Goal: Download file/media

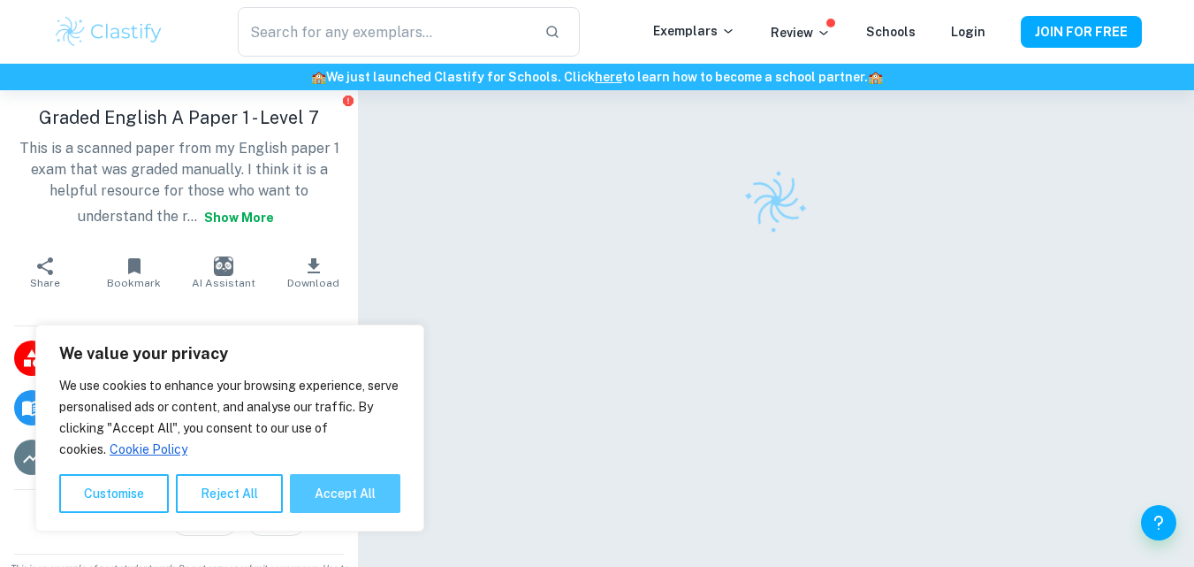
click at [324, 500] on button "Accept All" at bounding box center [345, 493] width 111 height 39
checkbox input "true"
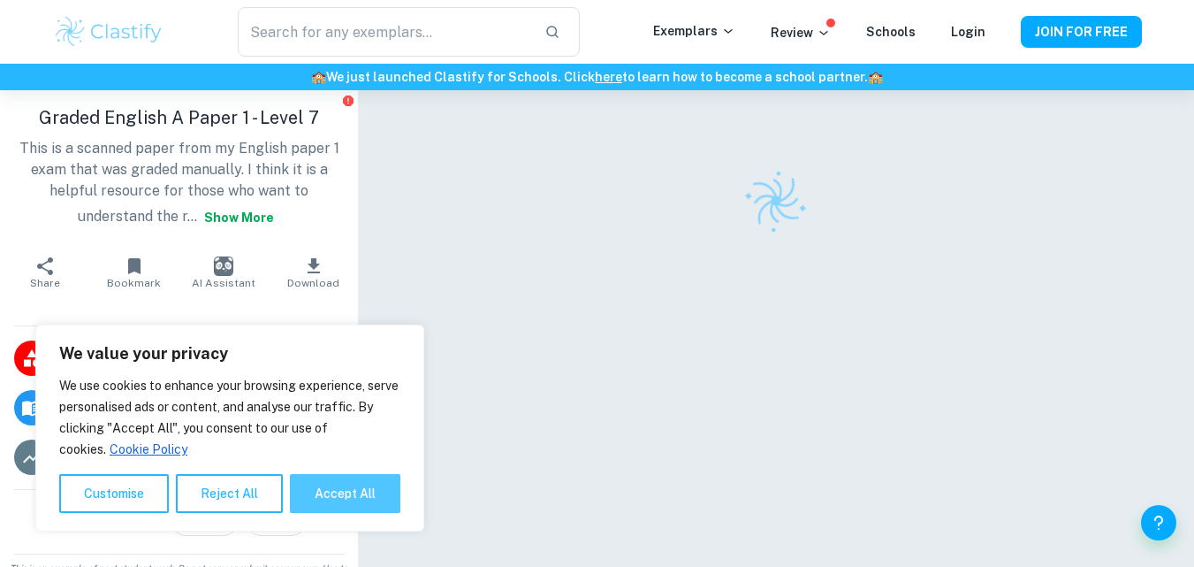
checkbox input "true"
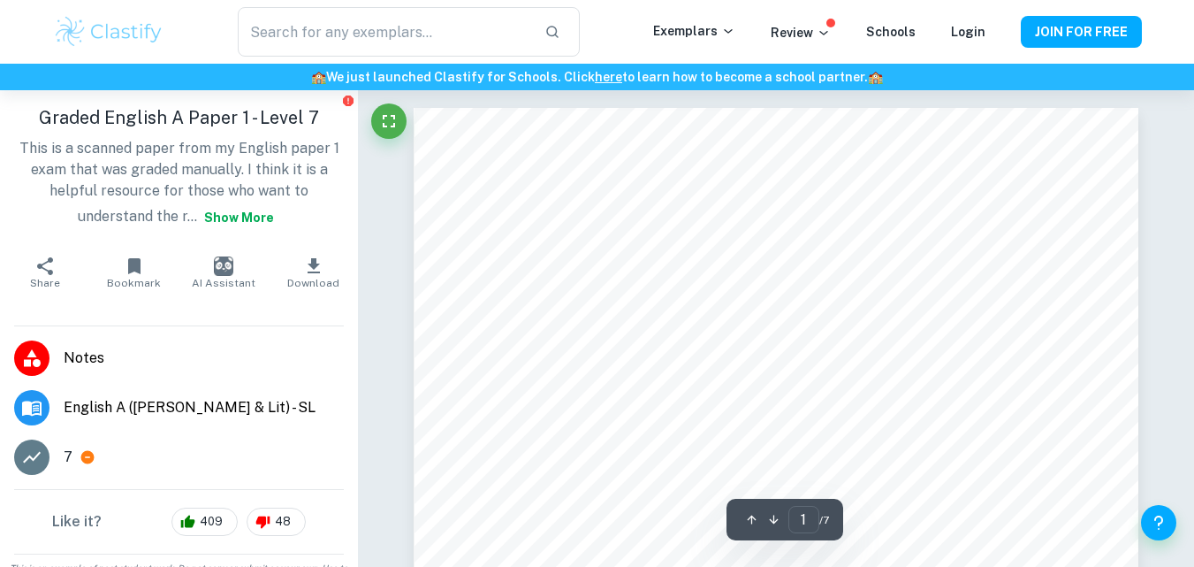
click at [250, 218] on button "Show more" at bounding box center [239, 218] width 84 height 32
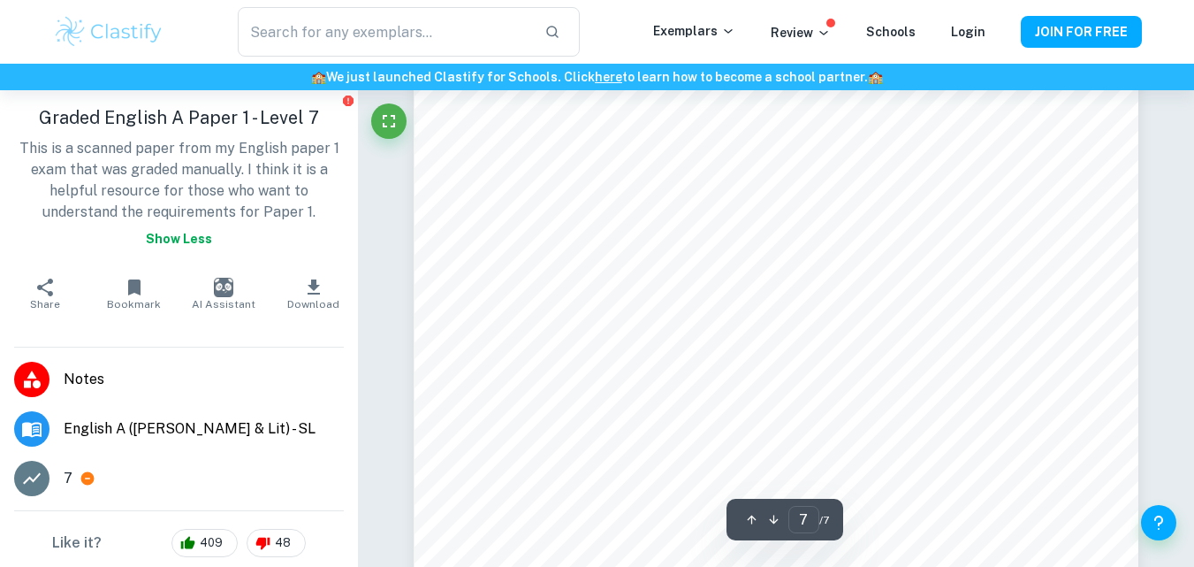
scroll to position [7020, 0]
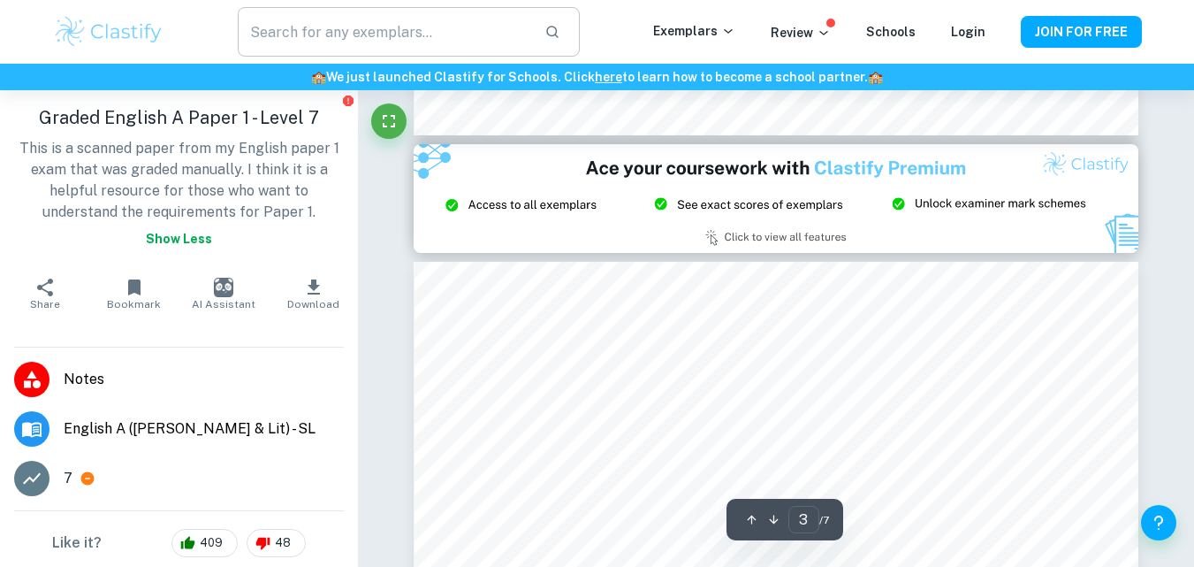
type input "2"
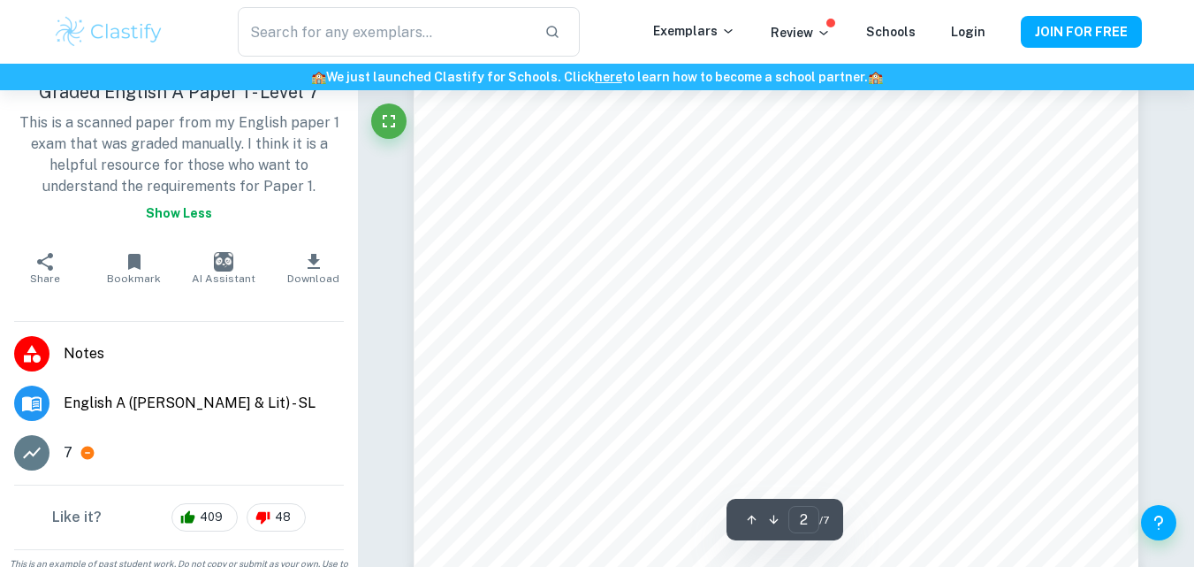
scroll to position [50, 0]
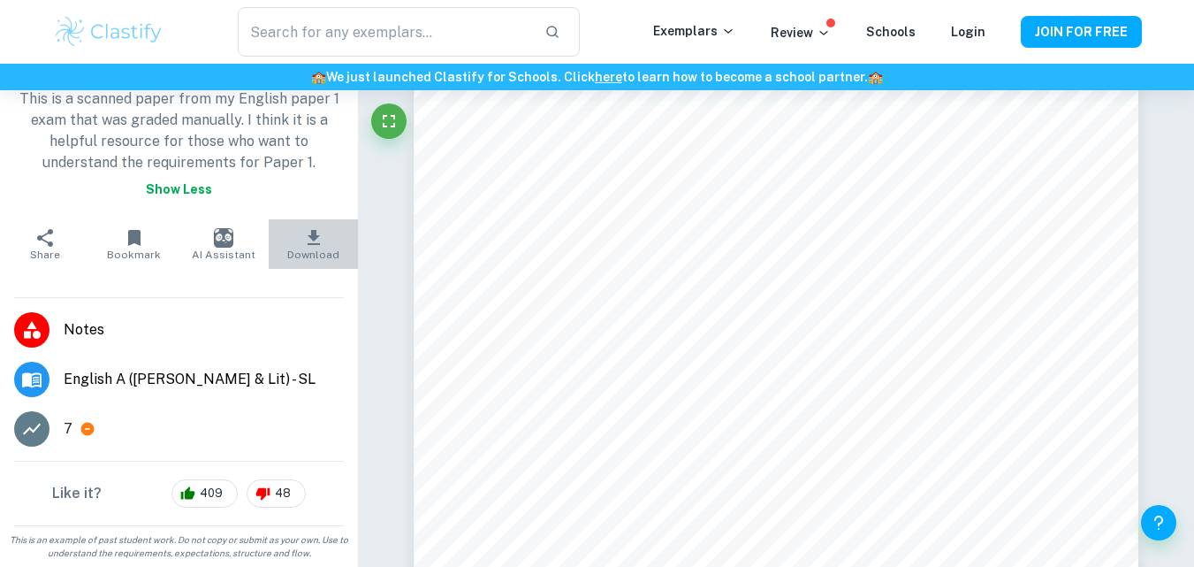
click at [309, 241] on icon "button" at bounding box center [313, 237] width 21 height 21
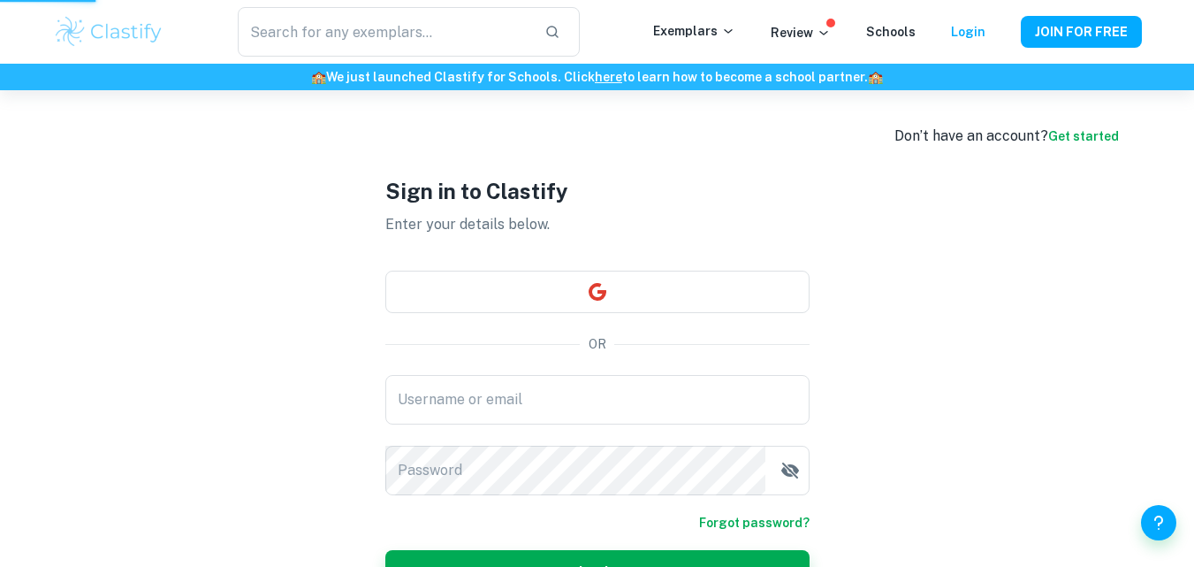
scroll to position [111, 0]
